Goal: Navigation & Orientation: Find specific page/section

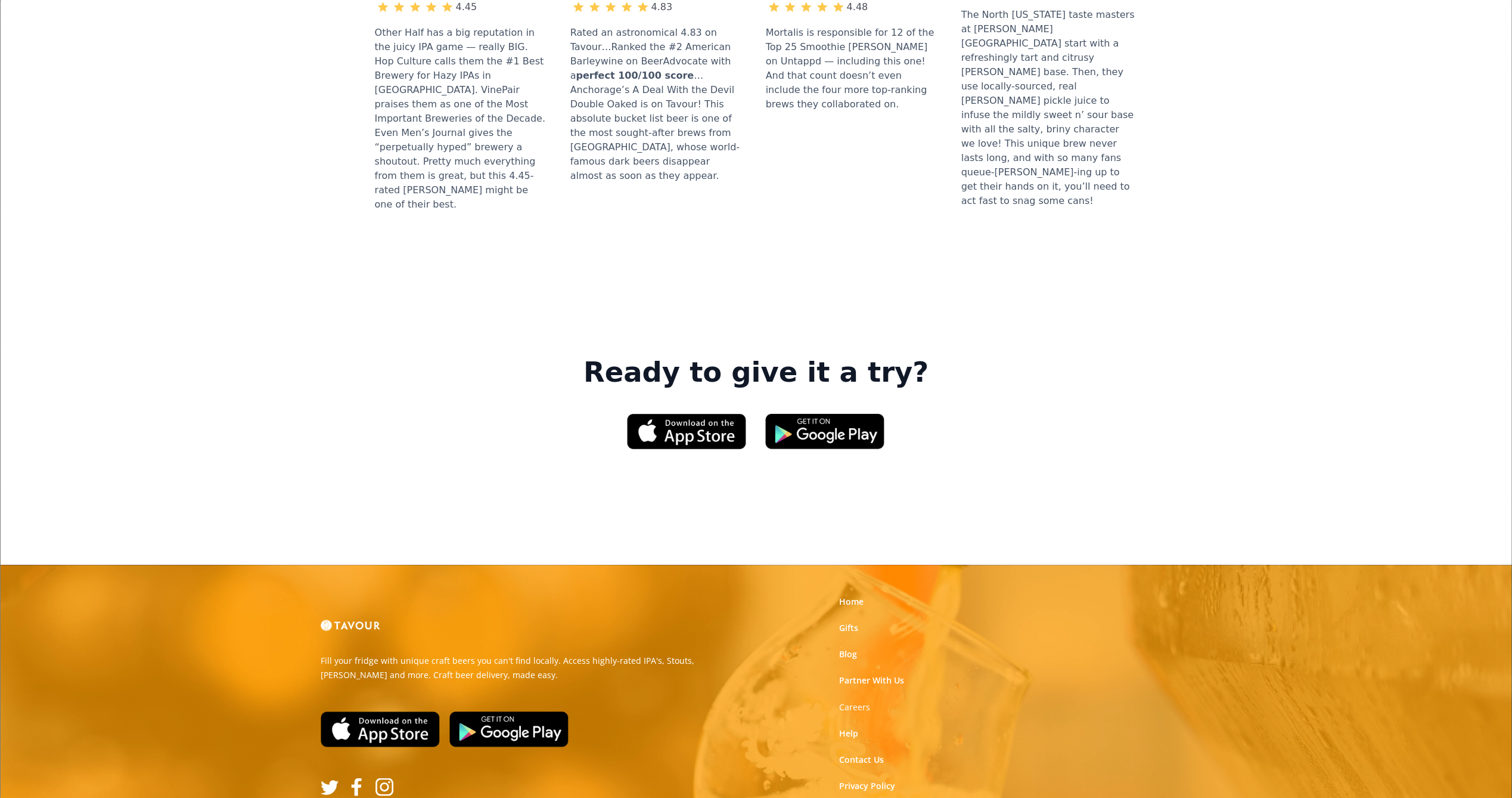
scroll to position [1574, 0]
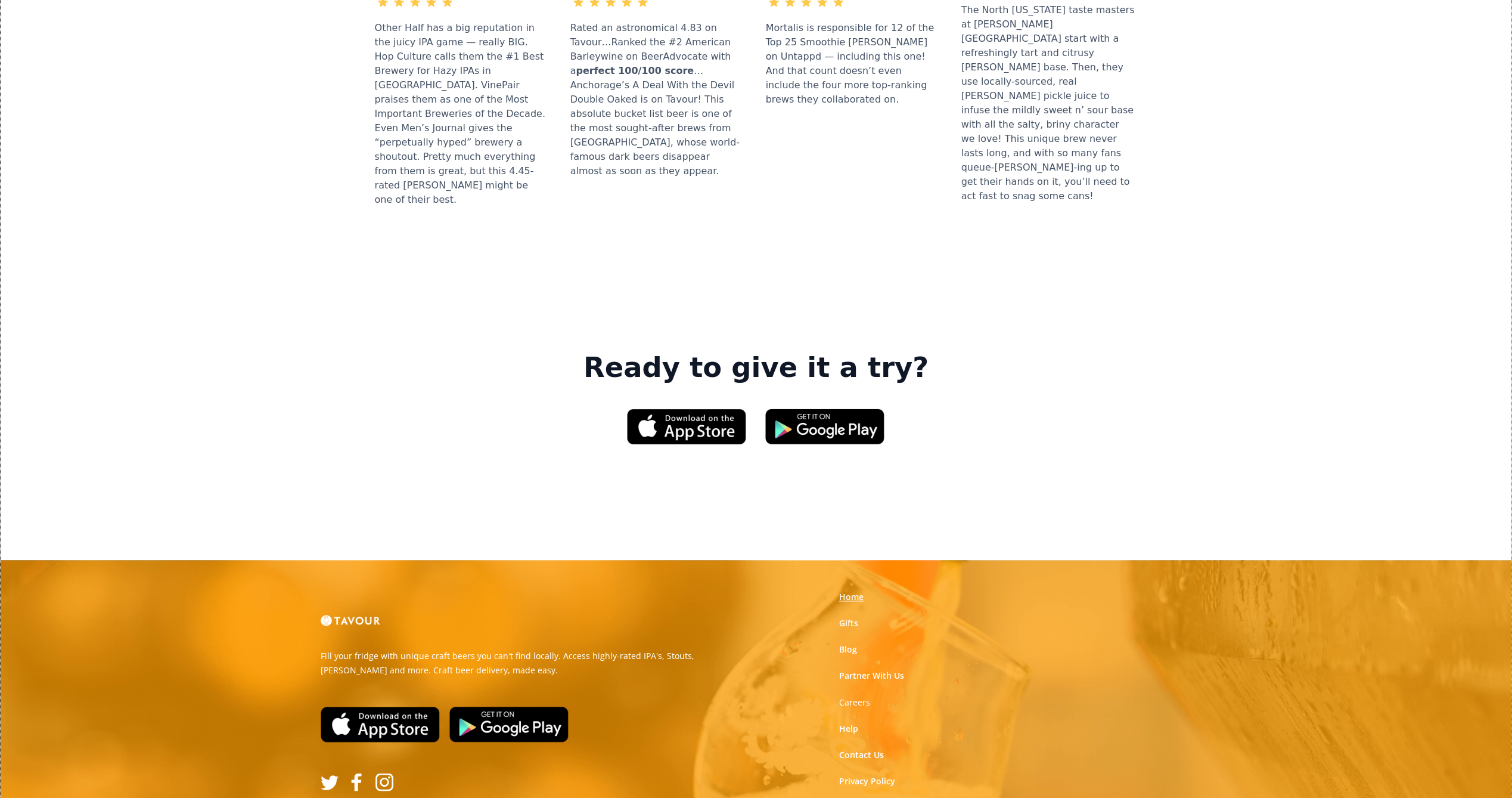
click at [851, 591] on link "Home" at bounding box center [851, 597] width 25 height 12
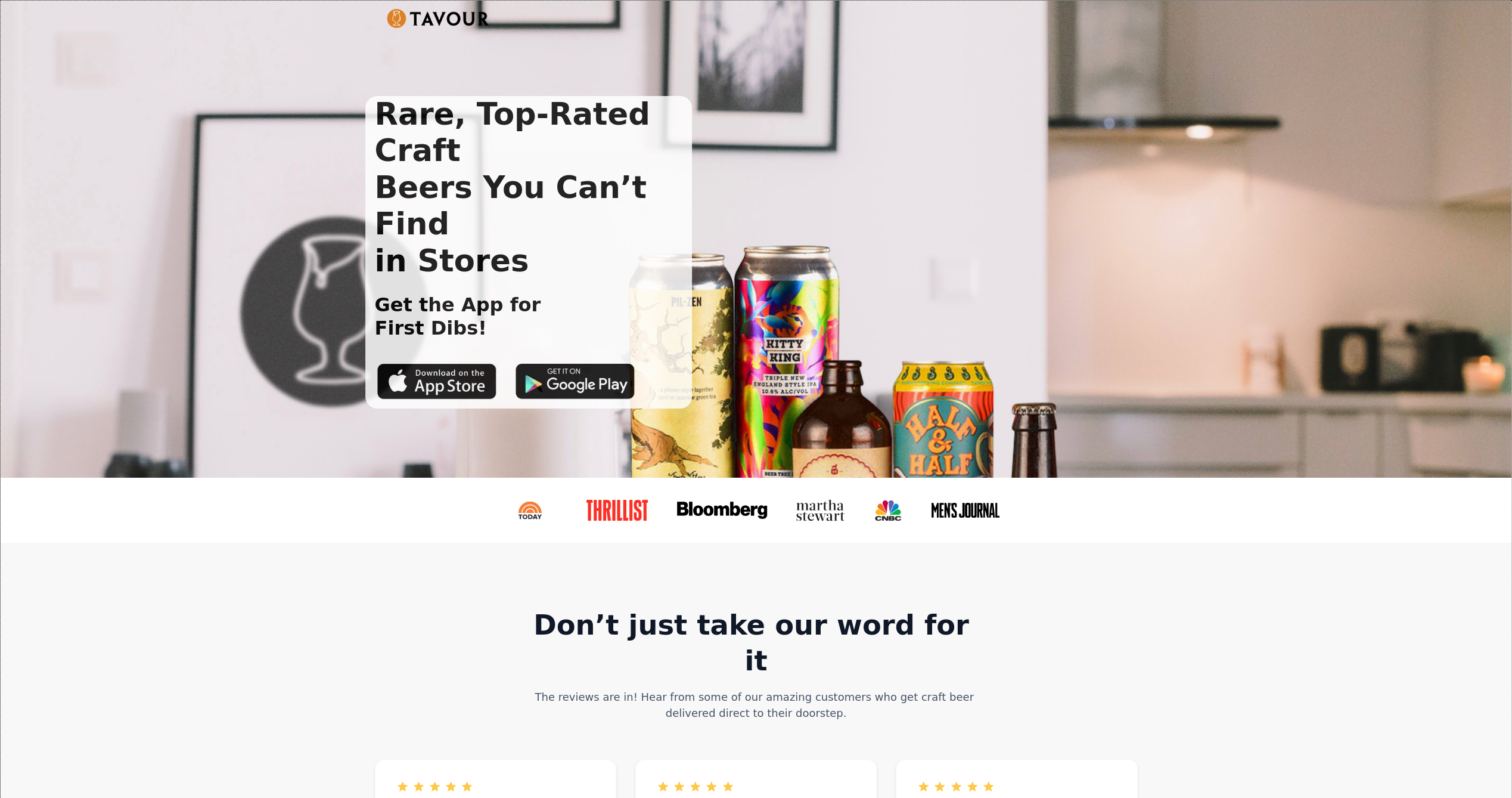
click at [537, 509] on img at bounding box center [530, 509] width 55 height 21
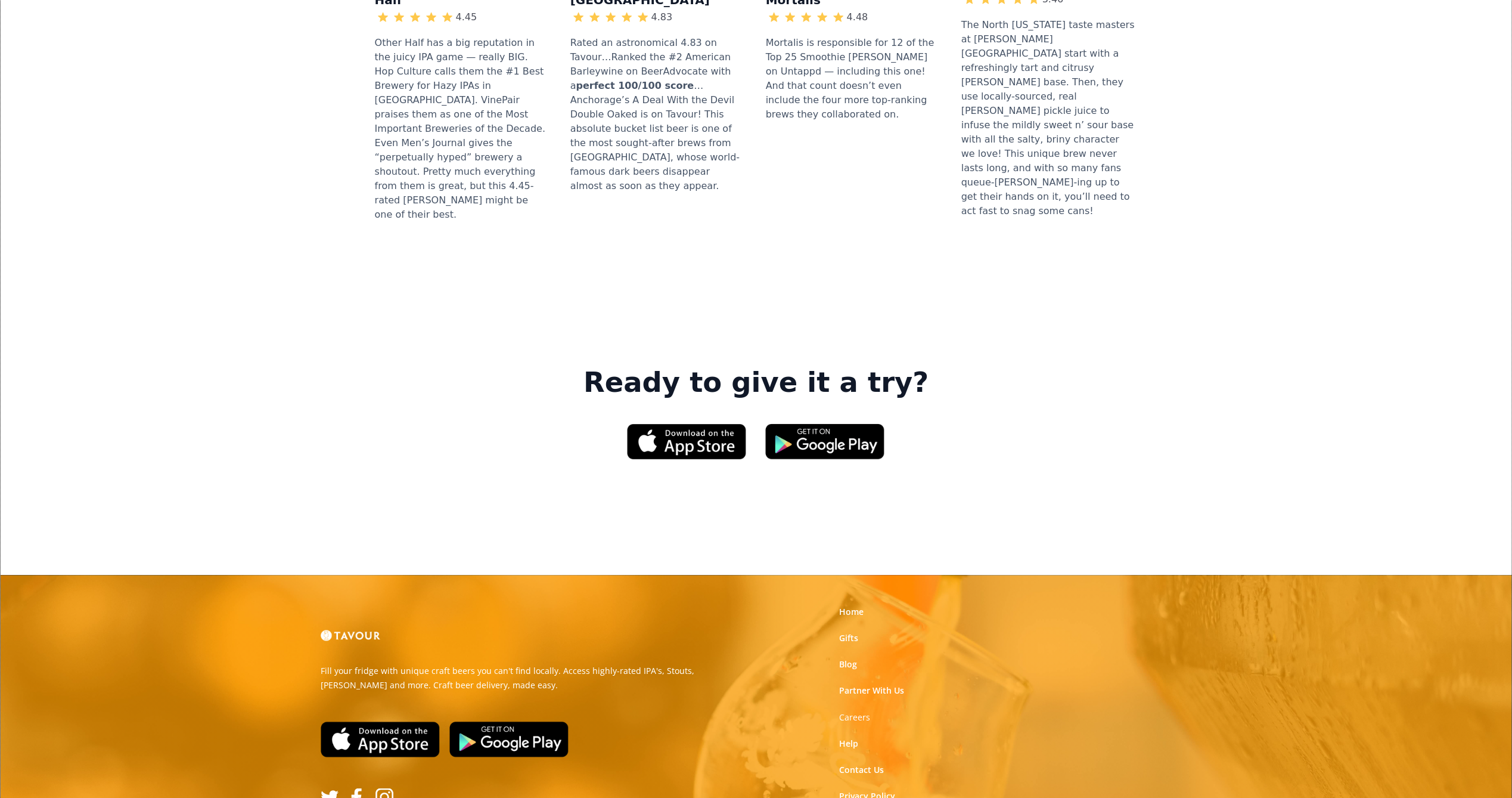
scroll to position [1574, 0]
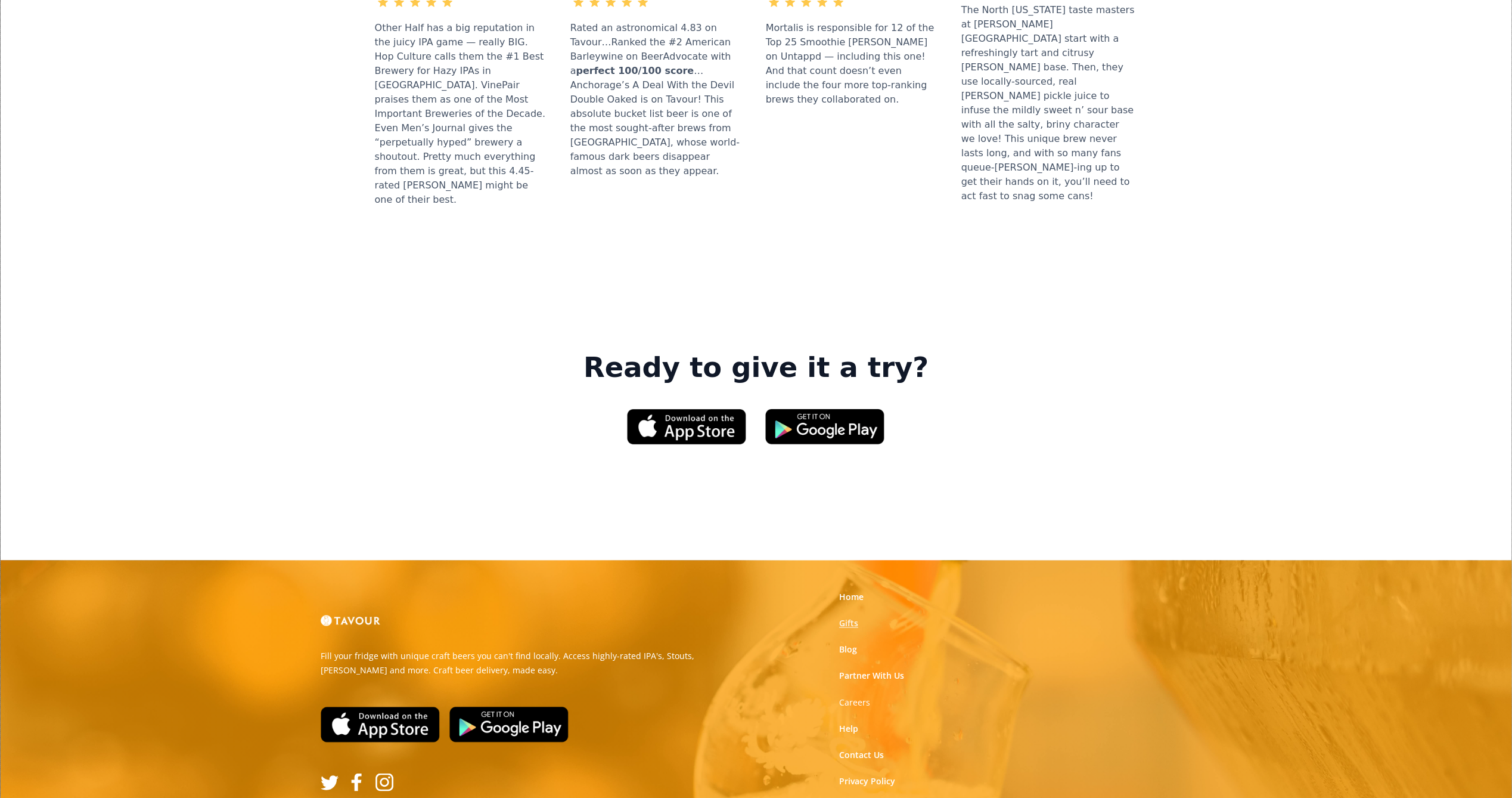
click at [852, 617] on link "Gifts" at bounding box center [848, 623] width 19 height 12
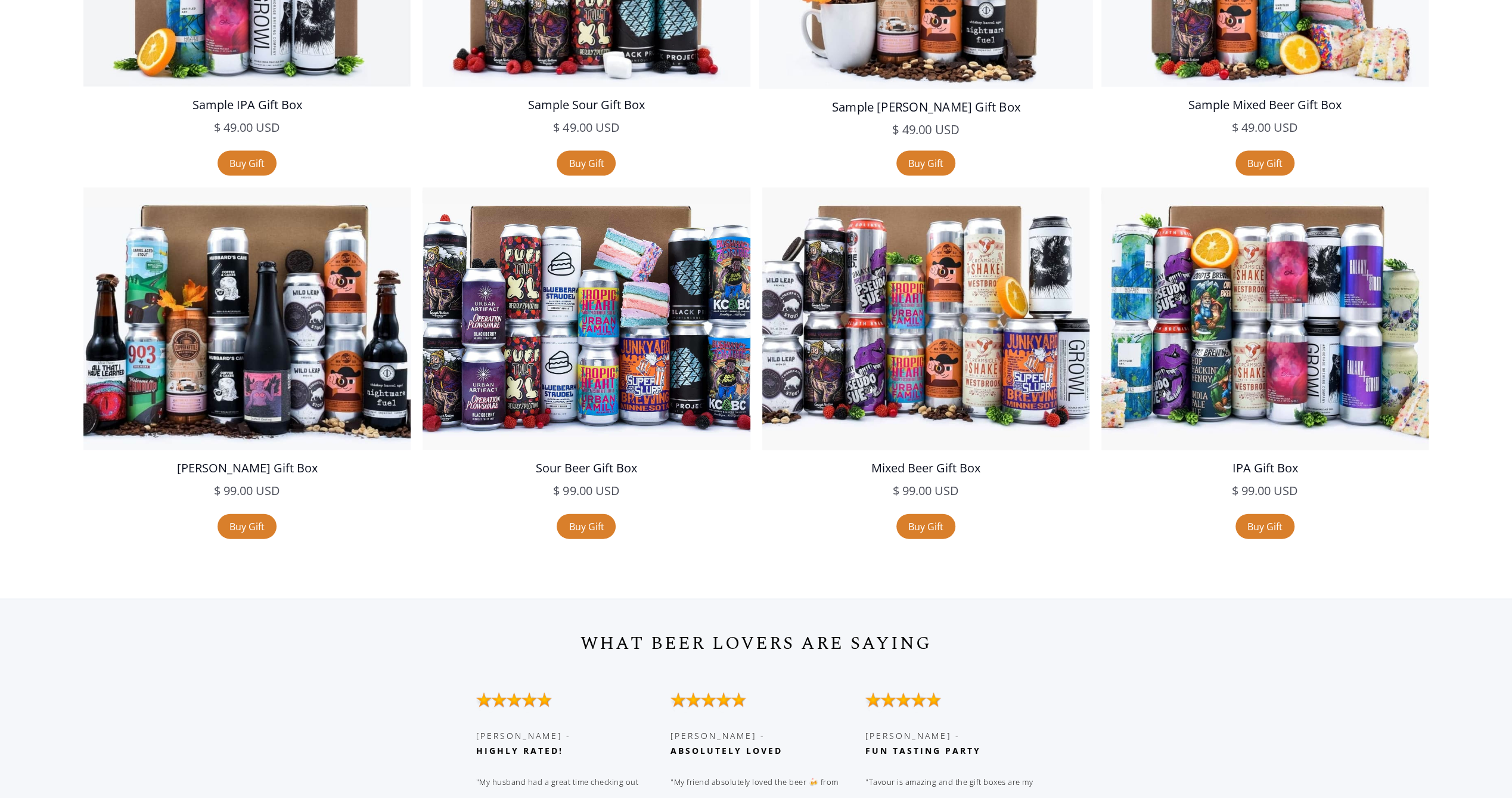
scroll to position [2314, 0]
